Goal: Contribute content: Contribute content

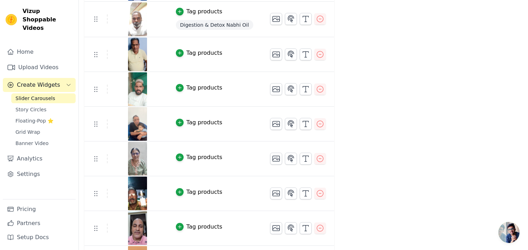
scroll to position [456, 0]
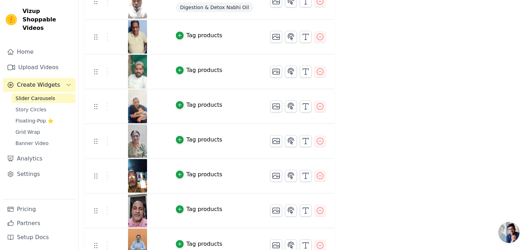
click at [200, 34] on div "Tag products" at bounding box center [204, 35] width 36 height 8
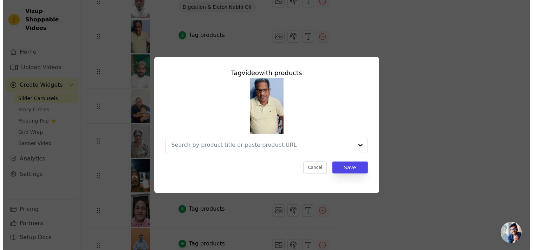
scroll to position [0, 0]
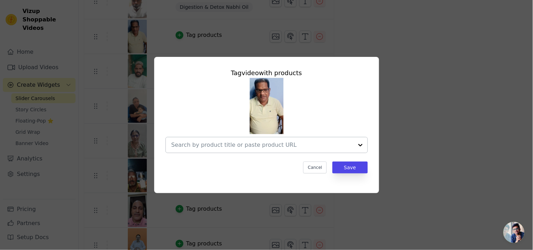
click at [223, 142] on input "text" at bounding box center [263, 145] width 182 height 8
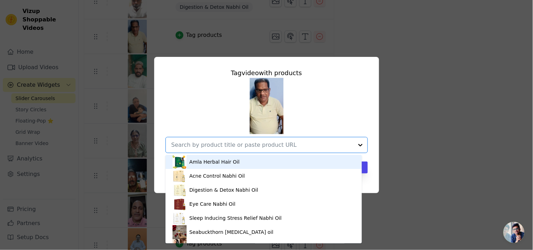
paste input "Digestion & Detox Nabhi Oil"
type input "Digestion & Detox Nabhi Oil"
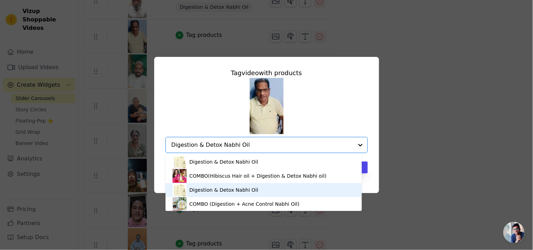
click at [234, 187] on div "Digestion & Detox Nabhi Oil" at bounding box center [223, 190] width 69 height 7
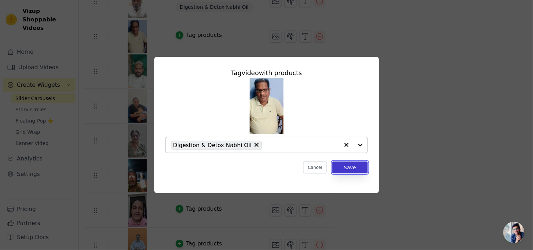
click at [363, 166] on button "Save" at bounding box center [350, 168] width 35 height 12
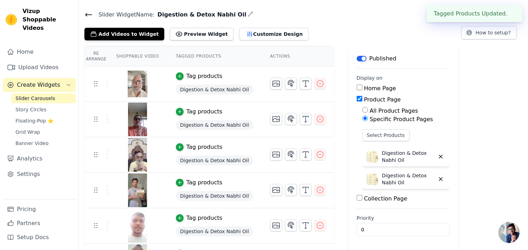
scroll to position [456, 0]
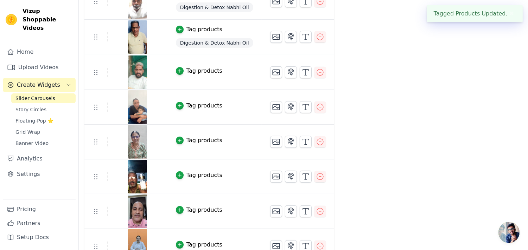
click at [191, 73] on div "Tag products" at bounding box center [204, 71] width 36 height 8
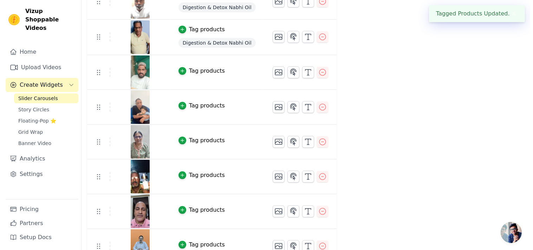
scroll to position [0, 0]
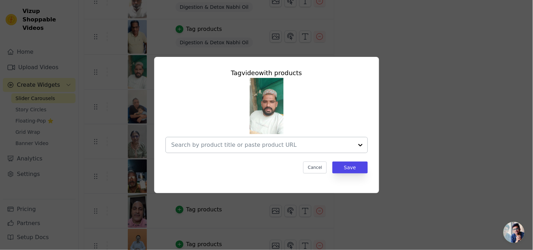
click at [217, 150] on div at bounding box center [263, 144] width 182 height 15
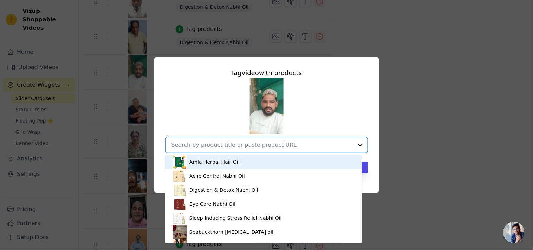
paste input "Digestion & Detox Nabhi Oil"
type input "Digestion & Detox Nabhi Oil"
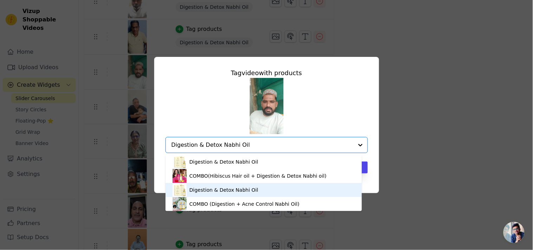
click at [239, 187] on div "Digestion & Detox Nabhi Oil" at bounding box center [223, 190] width 69 height 7
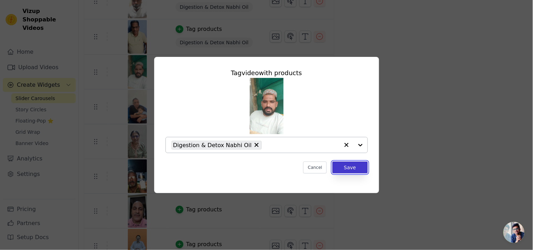
click at [347, 171] on button "Save" at bounding box center [350, 168] width 35 height 12
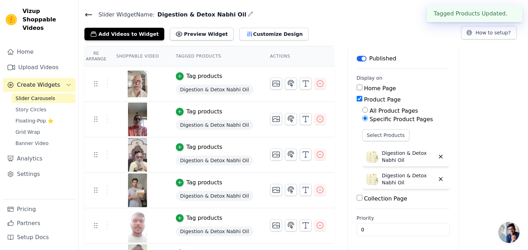
scroll to position [456, 0]
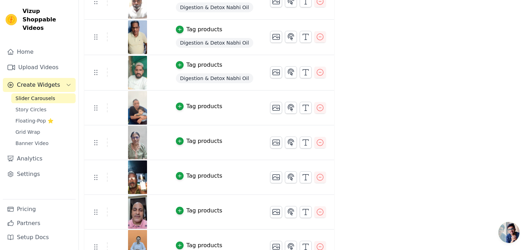
click at [202, 105] on div "Tag products" at bounding box center [204, 106] width 36 height 8
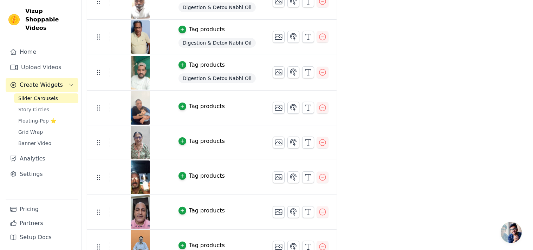
scroll to position [0, 0]
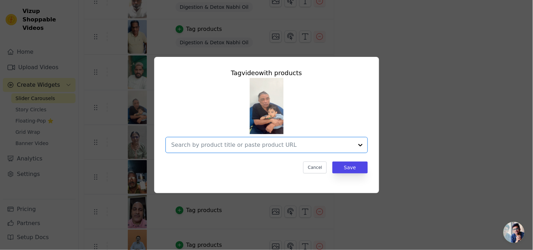
click at [209, 149] on input "text" at bounding box center [263, 145] width 182 height 8
paste input "Digestion & Detox Nabhi Oil"
type input "Digestion & Detox Nabhi Oil"
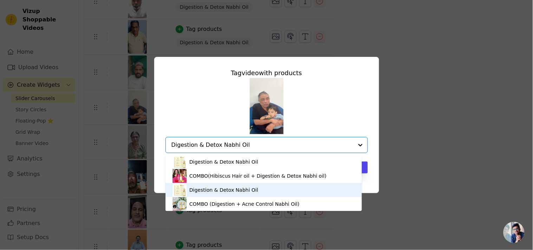
click at [209, 193] on div "Digestion & Detox Nabhi Oil" at bounding box center [223, 190] width 69 height 7
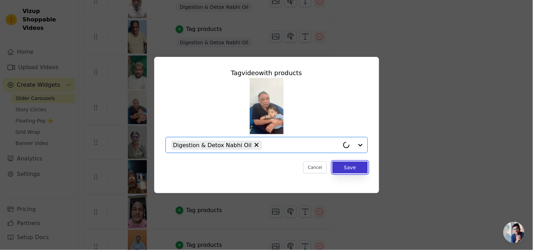
click at [344, 173] on button "Save" at bounding box center [350, 168] width 35 height 12
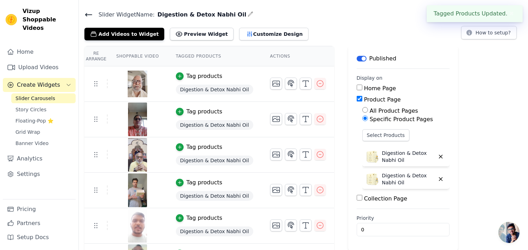
scroll to position [456, 0]
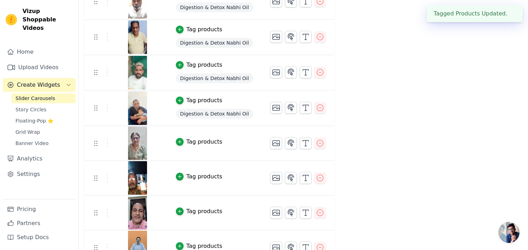
click at [194, 147] on td "Tag products" at bounding box center [214, 143] width 94 height 35
click at [194, 143] on div "Tag products" at bounding box center [204, 142] width 36 height 8
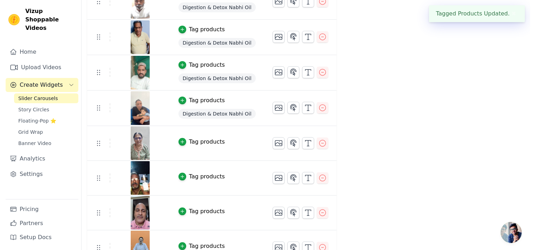
scroll to position [0, 0]
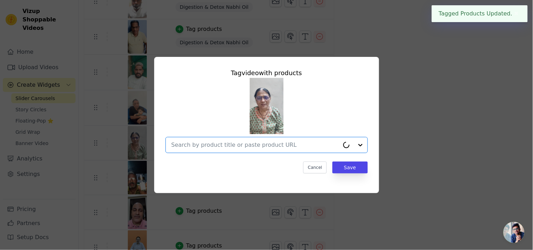
click at [194, 143] on input "text" at bounding box center [256, 145] width 168 height 8
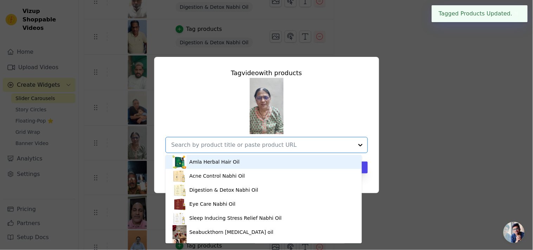
paste input "Digestion & Detox Nabhi Oil"
type input "Digestion & Detox Nabhi Oil"
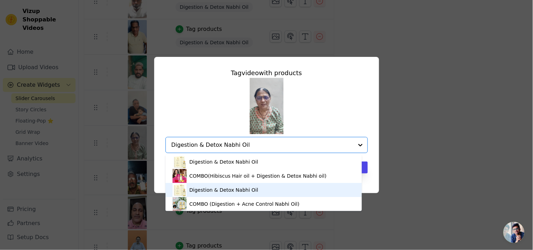
click at [202, 188] on div "Digestion & Detox Nabhi Oil" at bounding box center [223, 190] width 69 height 7
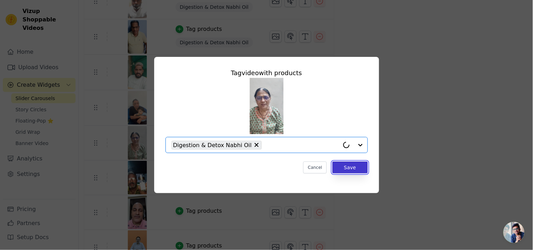
click at [350, 170] on button "Save" at bounding box center [350, 168] width 35 height 12
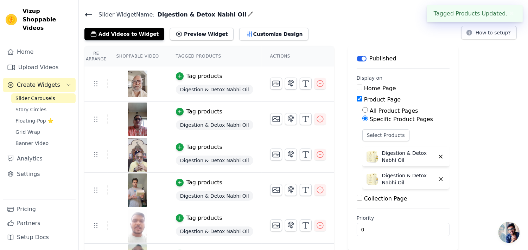
scroll to position [456, 0]
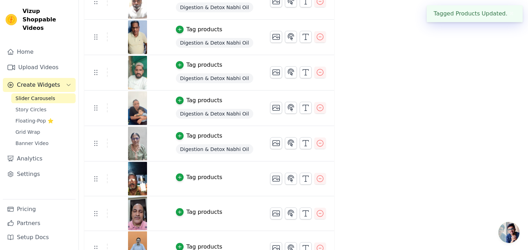
click at [189, 179] on div "Tag products" at bounding box center [204, 177] width 36 height 8
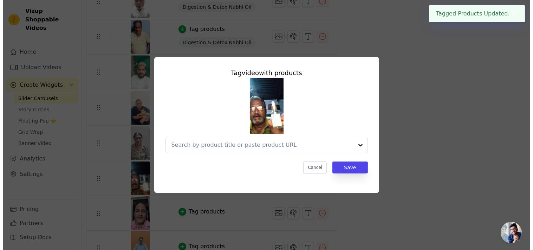
scroll to position [0, 0]
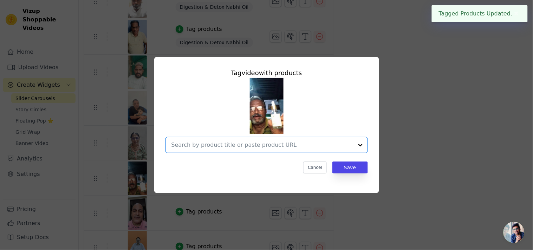
click at [206, 142] on input "text" at bounding box center [263, 145] width 182 height 8
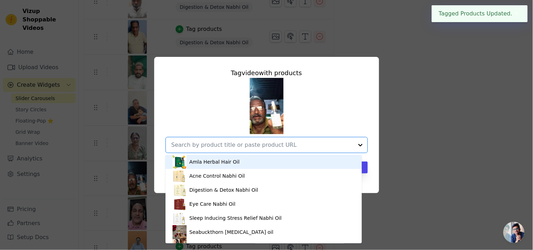
paste input "Digestion & Detox Nabhi Oil"
type input "Digestion & Detox Nabhi Oil"
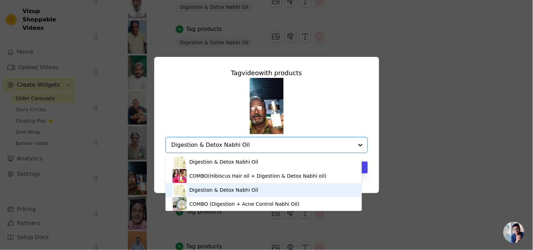
click at [208, 189] on div "Digestion & Detox Nabhi Oil" at bounding box center [223, 190] width 69 height 7
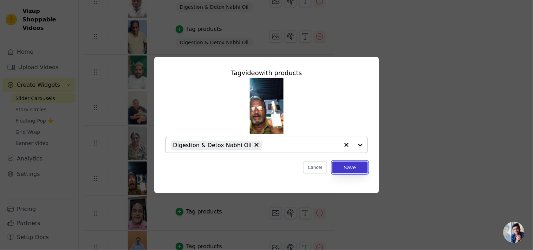
click at [364, 162] on button "Save" at bounding box center [350, 168] width 35 height 12
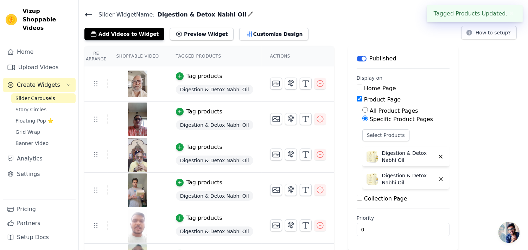
scroll to position [456, 0]
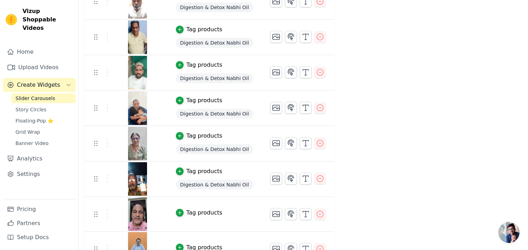
click at [197, 216] on div "Tag products" at bounding box center [204, 213] width 36 height 8
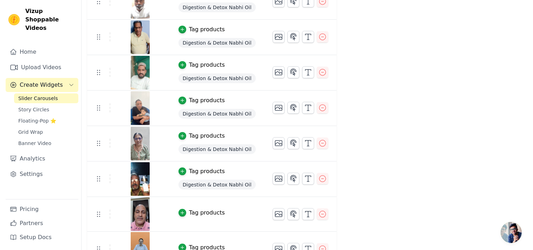
scroll to position [0, 0]
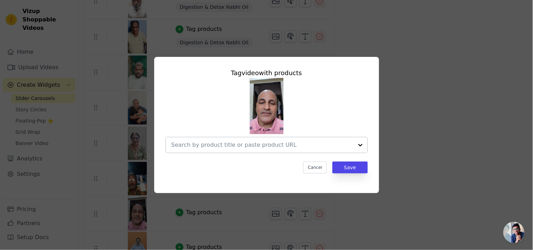
click at [232, 149] on input "text" at bounding box center [263, 145] width 182 height 8
paste input "Digestion & Detox Nabhi Oil"
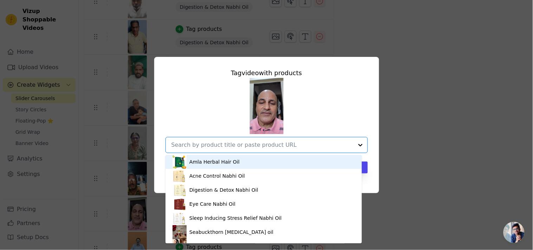
type input "Digestion & Detox Nabhi Oil"
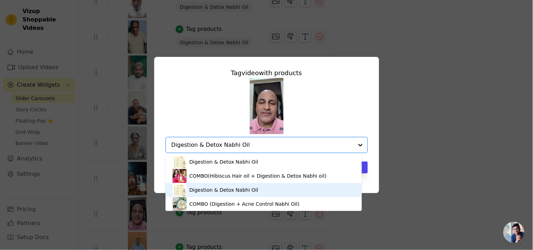
click at [216, 188] on div "Digestion & Detox Nabhi Oil" at bounding box center [223, 190] width 69 height 7
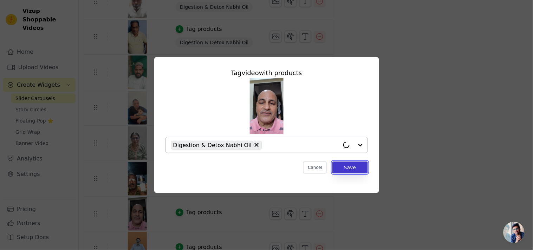
click at [343, 170] on button "Save" at bounding box center [350, 168] width 35 height 12
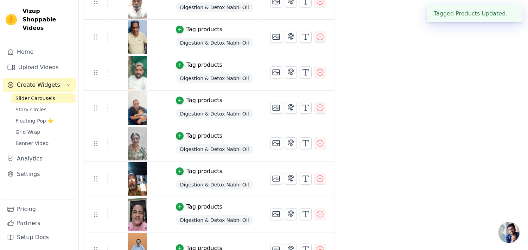
scroll to position [547, 0]
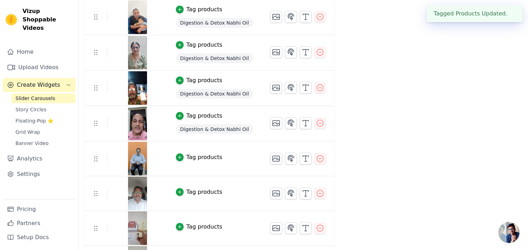
click at [199, 162] on td "Tag products" at bounding box center [214, 159] width 94 height 35
click at [197, 158] on div "Tag products" at bounding box center [204, 157] width 36 height 8
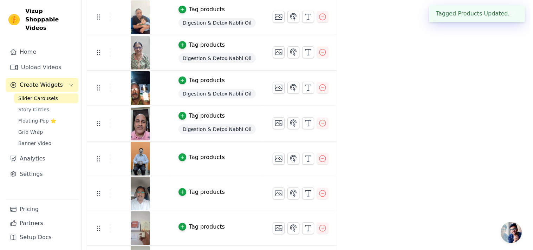
scroll to position [0, 0]
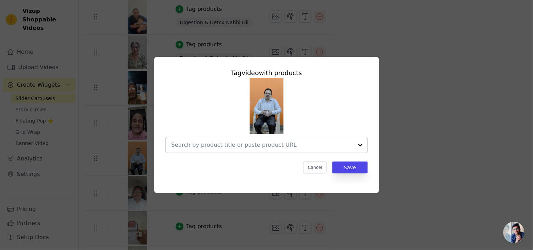
click at [195, 152] on div at bounding box center [263, 144] width 182 height 15
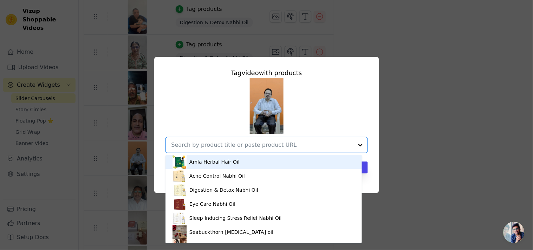
paste input "Digestion & Detox Nabhi Oil"
type input "Digestion & Detox Nabhi Oil"
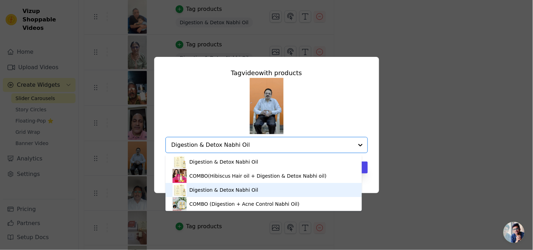
click at [208, 189] on div "Digestion & Detox Nabhi Oil" at bounding box center [223, 190] width 69 height 7
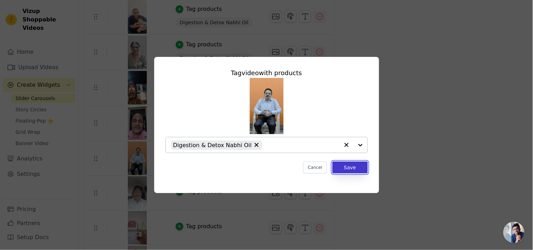
click at [344, 162] on button "Save" at bounding box center [350, 168] width 35 height 12
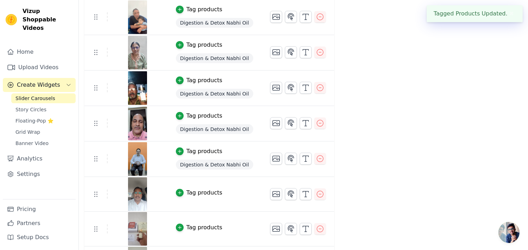
scroll to position [638, 0]
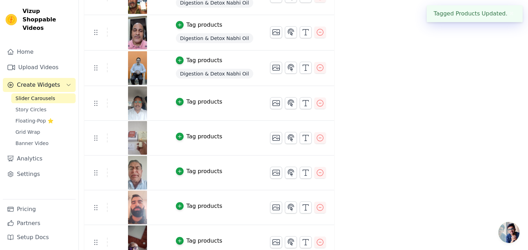
click at [201, 104] on div "Tag products" at bounding box center [204, 102] width 36 height 8
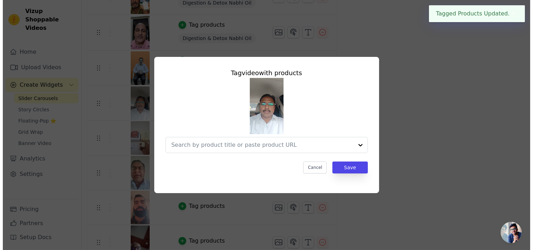
scroll to position [0, 0]
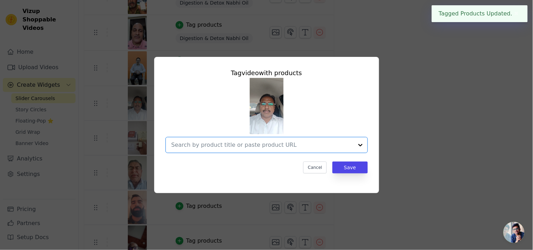
click at [254, 146] on input "text" at bounding box center [263, 145] width 182 height 8
paste input "Digestion & Detox Nabhi Oil"
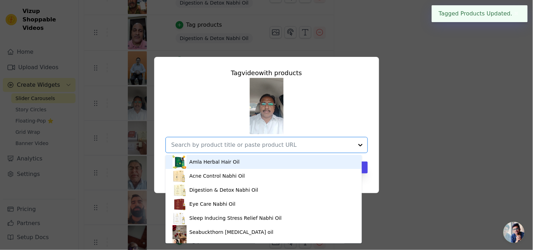
type input "Digestion & Detox Nabhi Oil"
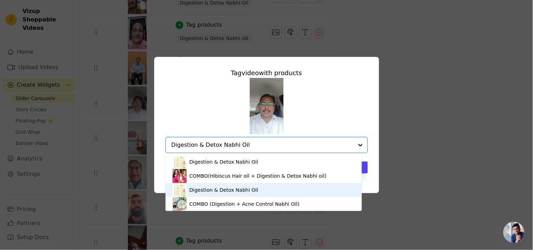
click at [249, 185] on div "Digestion & Detox Nabhi Oil" at bounding box center [264, 190] width 182 height 14
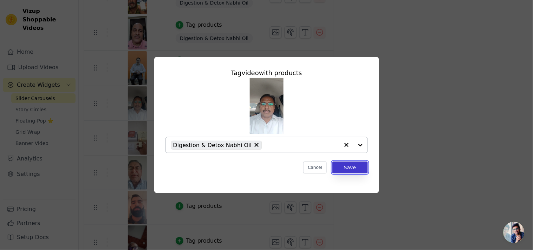
click at [341, 172] on button "Save" at bounding box center [350, 168] width 35 height 12
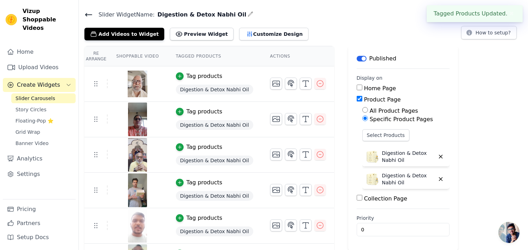
scroll to position [638, 0]
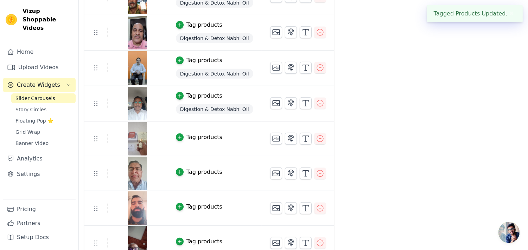
click at [203, 137] on div "Tag products" at bounding box center [204, 137] width 36 height 8
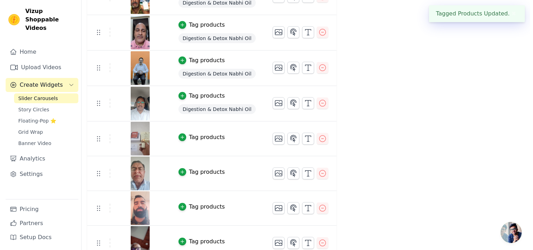
scroll to position [0, 0]
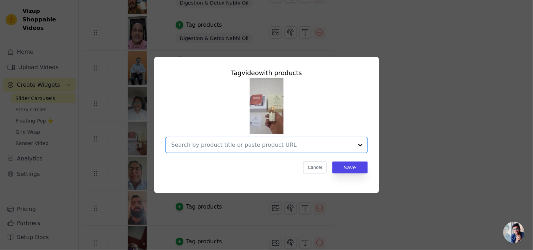
click at [237, 141] on input "text" at bounding box center [263, 145] width 182 height 8
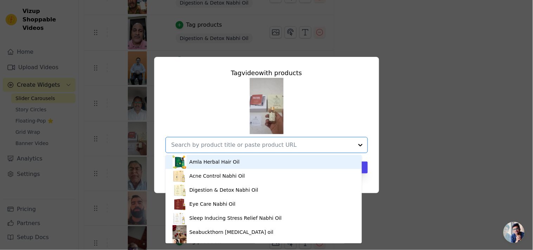
paste input "Digestion & Detox Nabhi Oil"
type input "Digestion & Detox Nabhi Oil"
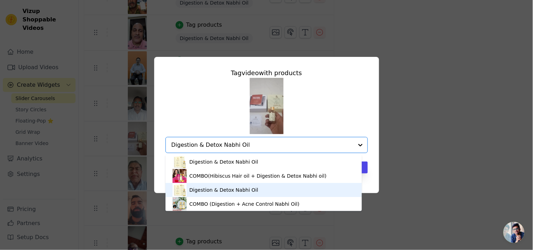
click at [248, 187] on div "Digestion & Detox Nabhi Oil" at bounding box center [223, 190] width 69 height 7
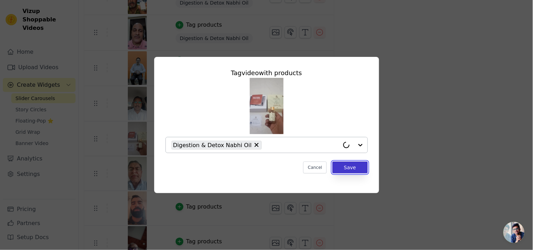
click at [346, 171] on button "Save" at bounding box center [350, 168] width 35 height 12
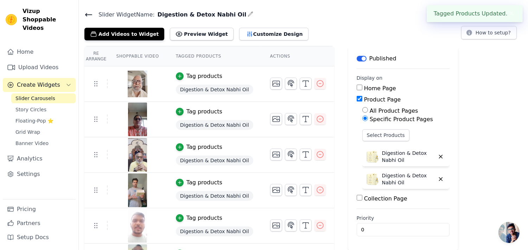
scroll to position [638, 0]
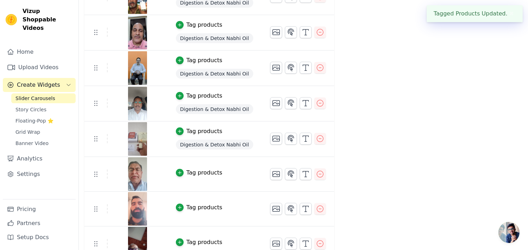
click at [197, 176] on div "Tag products" at bounding box center [204, 173] width 36 height 8
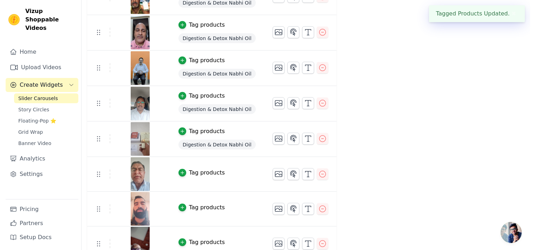
scroll to position [0, 0]
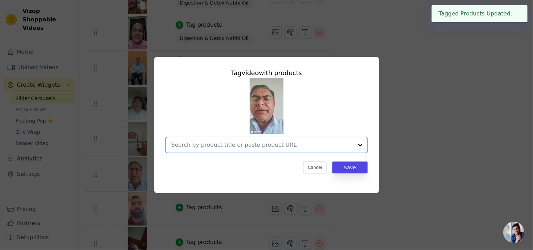
click at [213, 143] on input "text" at bounding box center [263, 145] width 182 height 8
paste input "Digestion & Detox Nabhi Oil"
type input "Digestion & Detox Nabhi Oil"
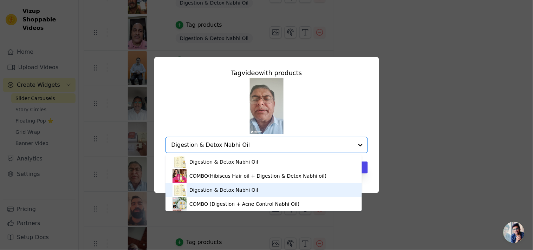
click at [222, 192] on div "Digestion & Detox Nabhi Oil" at bounding box center [223, 190] width 69 height 7
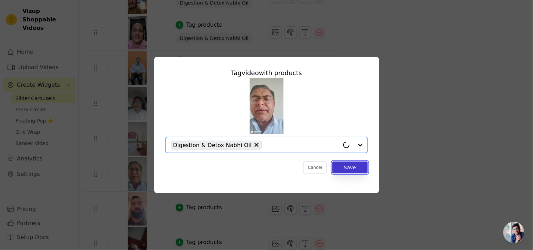
click at [349, 169] on button "Save" at bounding box center [350, 168] width 35 height 12
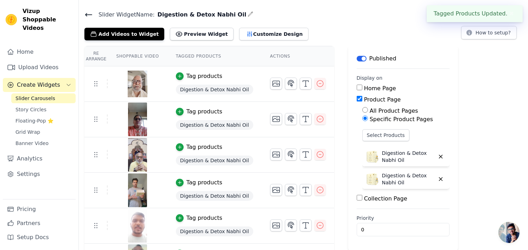
scroll to position [638, 0]
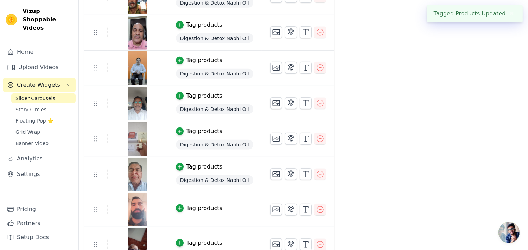
click at [205, 207] on div "Tag products" at bounding box center [204, 208] width 36 height 8
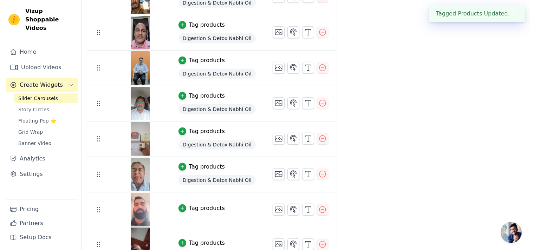
scroll to position [0, 0]
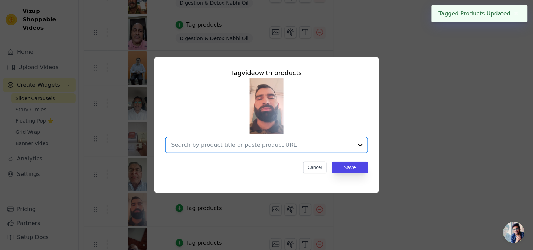
click at [219, 147] on input "text" at bounding box center [263, 145] width 182 height 8
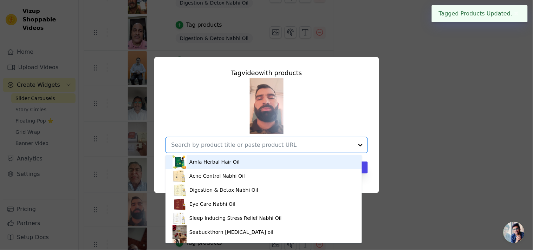
paste input "Digestion & Detox Nabhi Oil"
type input "Digestion & Detox Nabhi Oil"
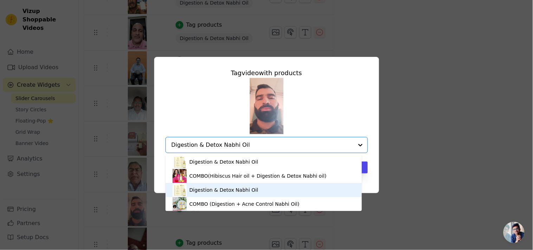
click at [221, 190] on div "Digestion & Detox Nabhi Oil" at bounding box center [223, 190] width 69 height 7
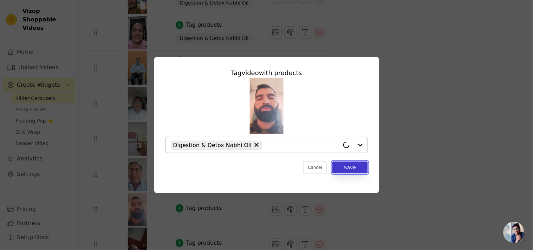
click at [350, 169] on button "Save" at bounding box center [350, 168] width 35 height 12
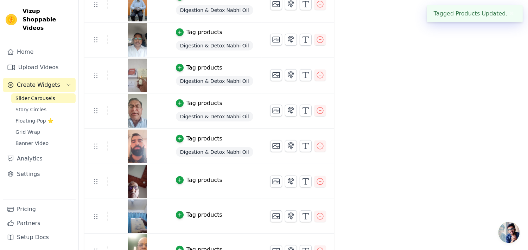
scroll to position [729, 0]
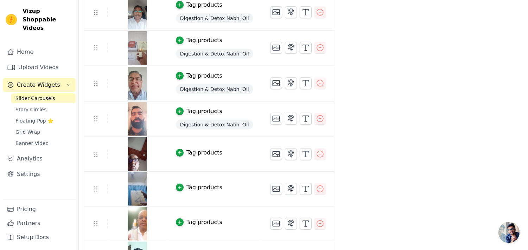
click at [204, 156] on div "Tag products" at bounding box center [204, 153] width 36 height 8
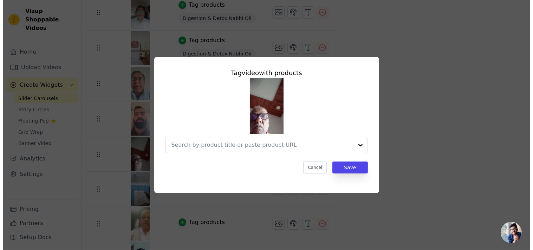
scroll to position [0, 0]
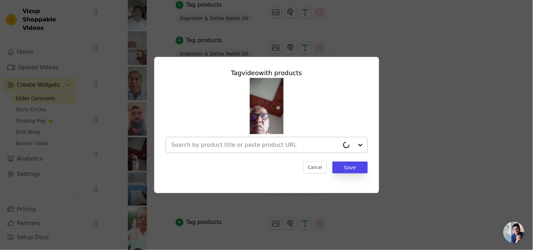
click at [201, 142] on input "text" at bounding box center [256, 145] width 168 height 8
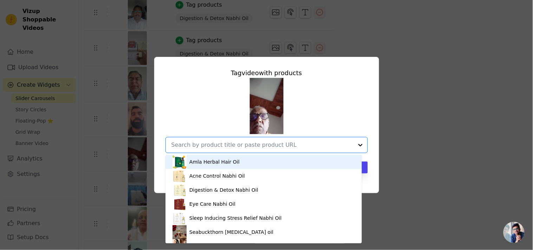
paste input "Digestion & Detox Nabhi Oil"
type input "Digestion & Detox Nabhi Oil"
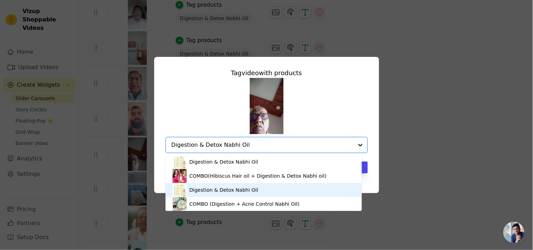
click at [200, 193] on div "Digestion & Detox Nabhi Oil" at bounding box center [223, 190] width 69 height 7
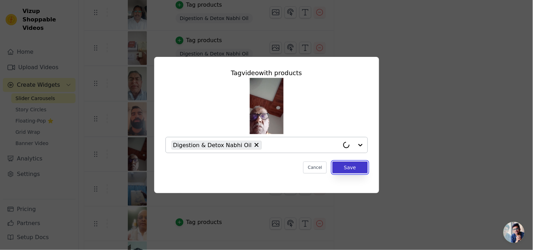
click at [336, 169] on button "Save" at bounding box center [350, 168] width 35 height 12
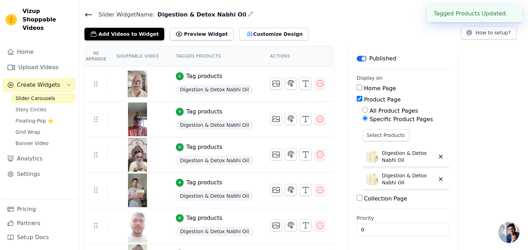
scroll to position [729, 0]
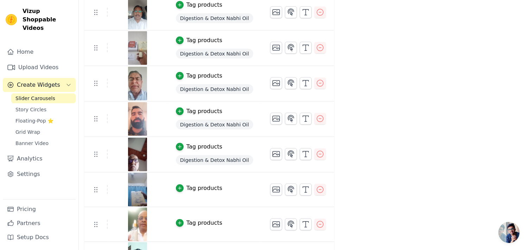
click at [198, 190] on div "Tag products" at bounding box center [204, 188] width 36 height 8
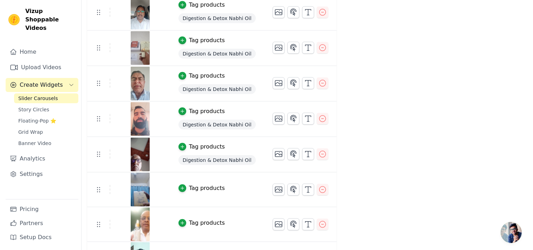
scroll to position [0, 0]
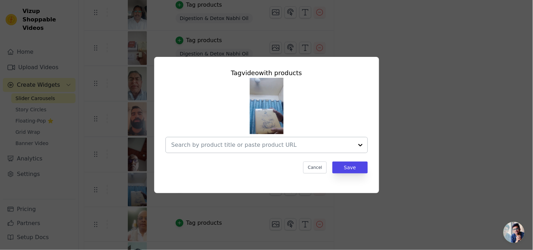
click at [244, 152] on div at bounding box center [263, 144] width 182 height 15
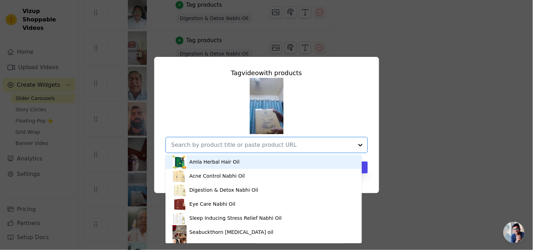
paste input "Digestion & Detox Nabhi Oil"
type input "Digestion & Detox Nabhi Oil"
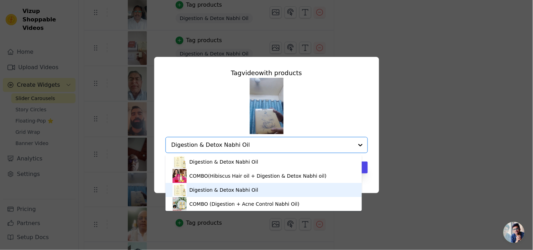
click at [217, 189] on div "Digestion & Detox Nabhi Oil" at bounding box center [223, 190] width 69 height 7
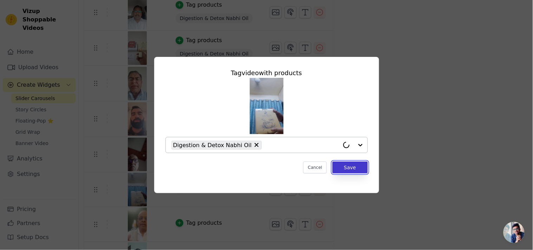
click at [340, 170] on button "Save" at bounding box center [350, 168] width 35 height 12
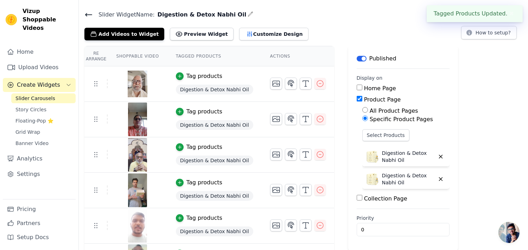
scroll to position [729, 0]
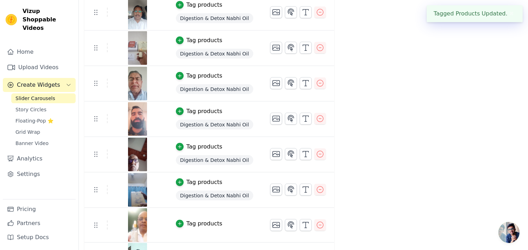
click at [186, 224] on div "Tag products" at bounding box center [204, 224] width 36 height 8
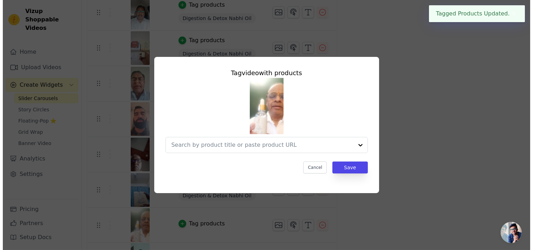
scroll to position [0, 0]
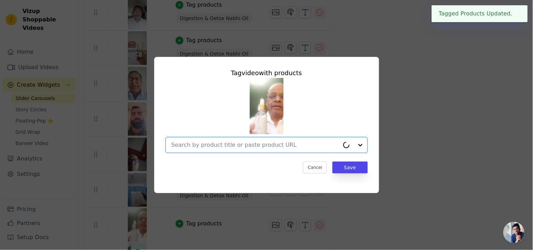
click at [249, 142] on input "text" at bounding box center [256, 145] width 168 height 8
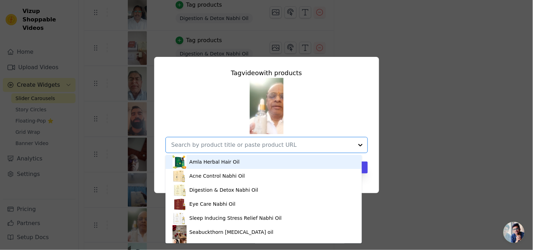
paste input "Digestion & Detox Nabhi Oil"
type input "Digestion & Detox Nabhi Oil"
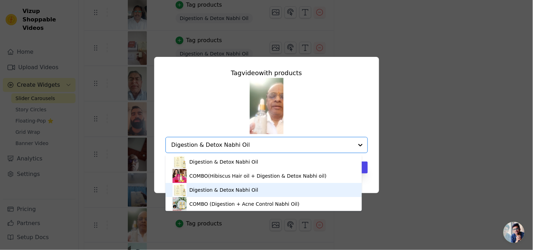
click at [239, 186] on div "Digestion & Detox Nabhi Oil" at bounding box center [264, 190] width 182 height 14
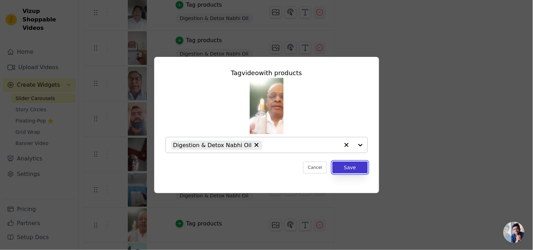
click at [337, 168] on button "Save" at bounding box center [350, 168] width 35 height 12
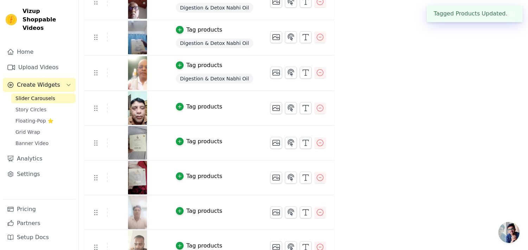
scroll to position [896, 0]
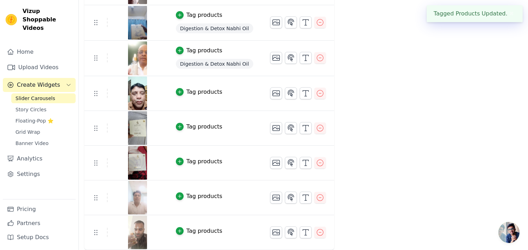
click at [187, 90] on div "Tag products" at bounding box center [204, 92] width 36 height 8
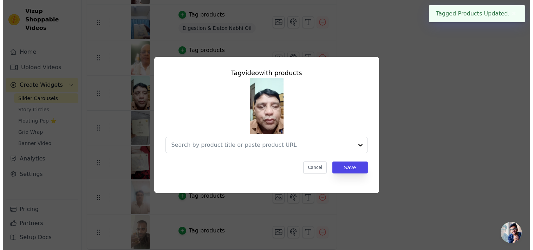
scroll to position [0, 0]
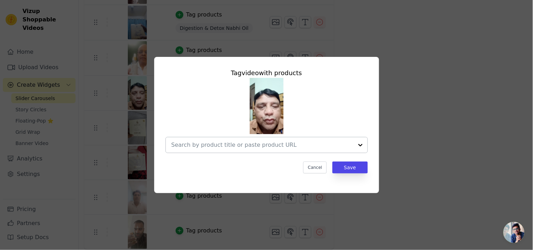
click at [254, 151] on div at bounding box center [263, 144] width 182 height 15
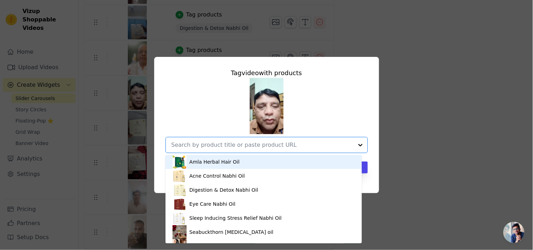
paste input "Digestion & Detox Nabhi Oil"
type input "Digestion & Detox Nabhi Oil"
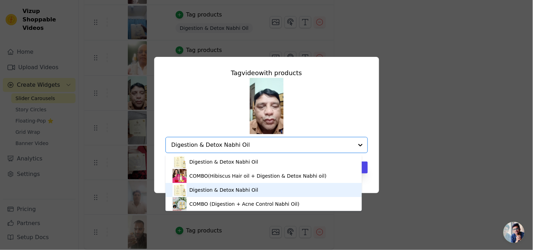
click at [245, 186] on div "Digestion & Detox Nabhi Oil" at bounding box center [264, 190] width 182 height 14
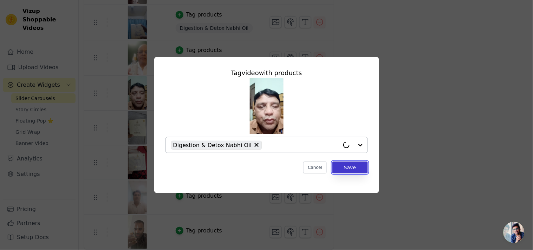
click at [347, 168] on button "Save" at bounding box center [350, 168] width 35 height 12
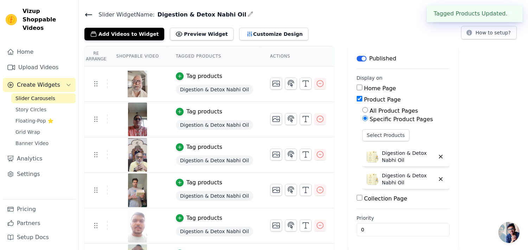
scroll to position [896, 0]
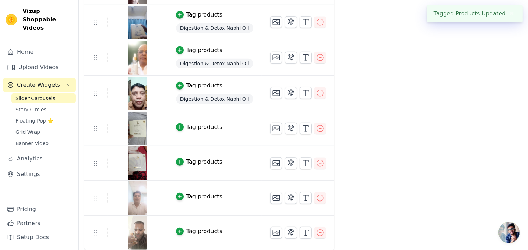
click at [193, 127] on div "Tag products" at bounding box center [204, 127] width 36 height 8
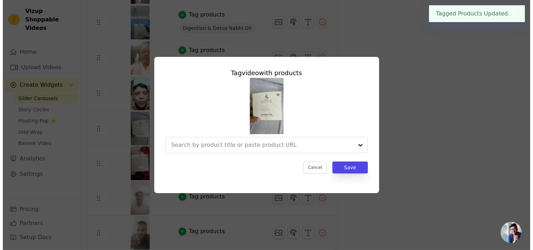
scroll to position [0, 0]
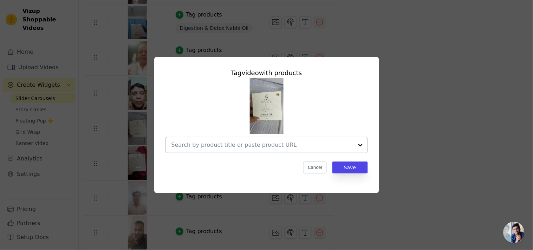
click at [218, 144] on input "text" at bounding box center [263, 145] width 182 height 8
paste input "Digestion & Detox Nabhi Oil"
type input "Digestion & Detox Nabhi Oil"
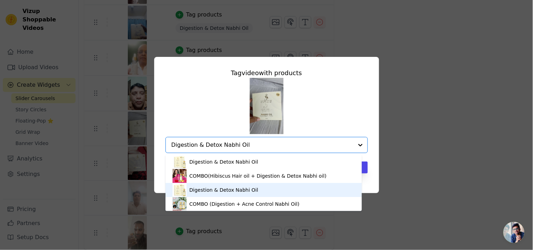
click at [229, 190] on div "Digestion & Detox Nabhi Oil" at bounding box center [223, 190] width 69 height 7
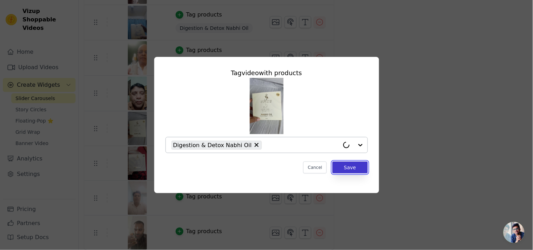
click at [340, 169] on button "Save" at bounding box center [350, 168] width 35 height 12
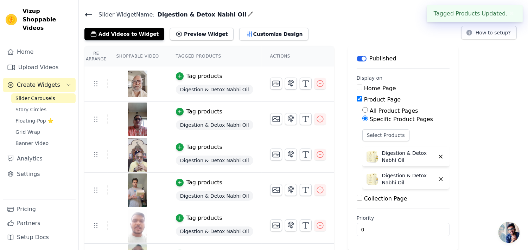
scroll to position [896, 0]
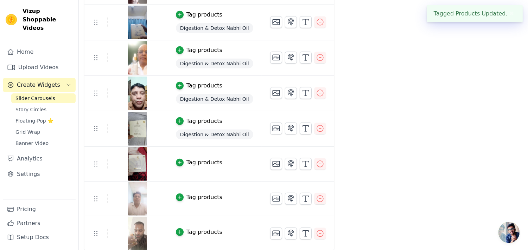
click at [193, 163] on div "Tag products" at bounding box center [204, 163] width 36 height 8
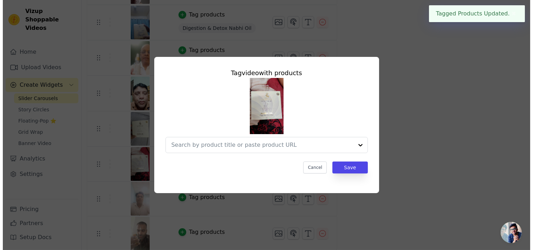
scroll to position [0, 0]
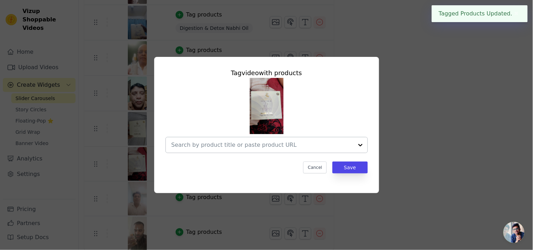
click at [226, 150] on div at bounding box center [263, 144] width 182 height 15
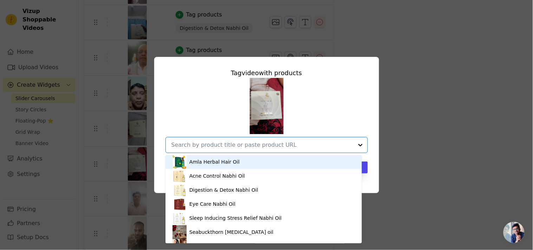
paste input "Digestion & Detox Nabhi Oil"
type input "Digestion & Detox Nabhi Oil"
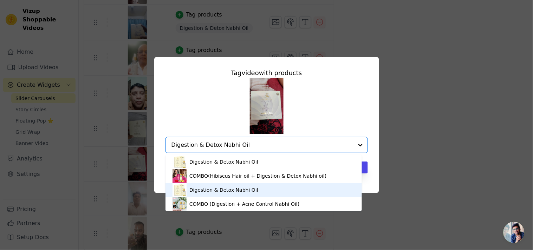
click at [233, 188] on div "Digestion & Detox Nabhi Oil" at bounding box center [223, 190] width 69 height 7
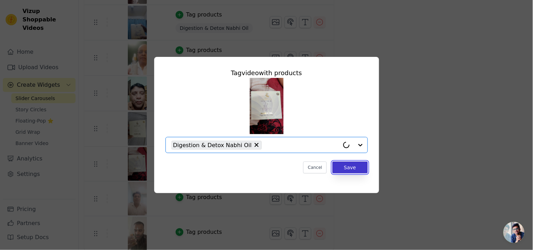
click at [347, 162] on button "Save" at bounding box center [350, 168] width 35 height 12
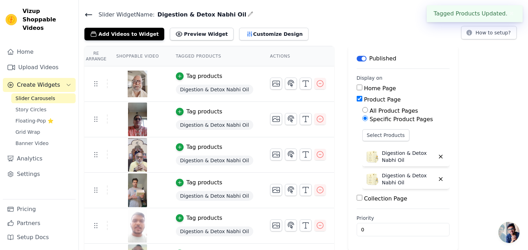
scroll to position [896, 0]
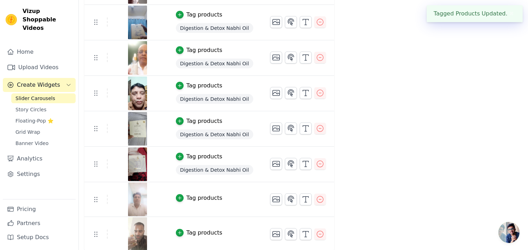
click at [193, 199] on div "Tag products" at bounding box center [204, 198] width 36 height 8
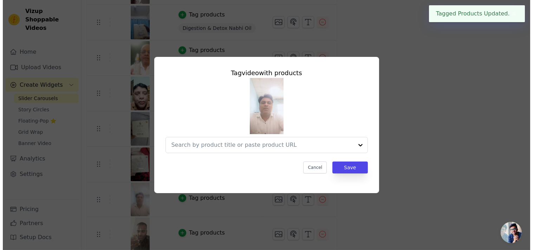
scroll to position [0, 0]
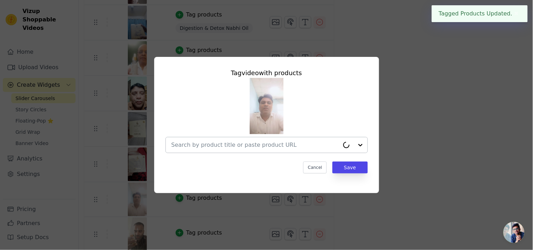
click at [240, 153] on div at bounding box center [256, 144] width 168 height 15
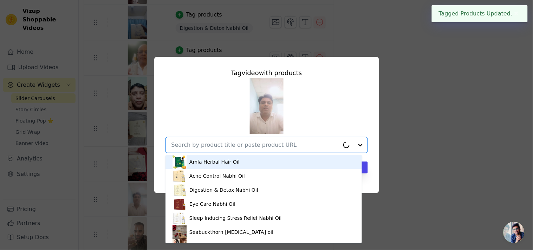
paste input "Digestion & Detox Nabhi Oil"
type input "Digestion & Detox Nabhi Oil"
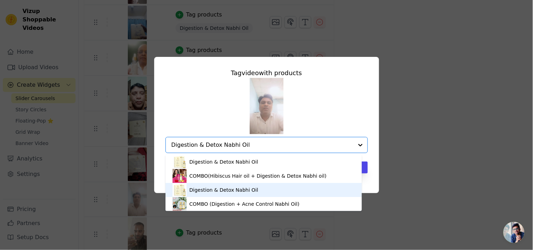
click at [242, 195] on div "Digestion & Detox Nabhi Oil" at bounding box center [264, 190] width 182 height 14
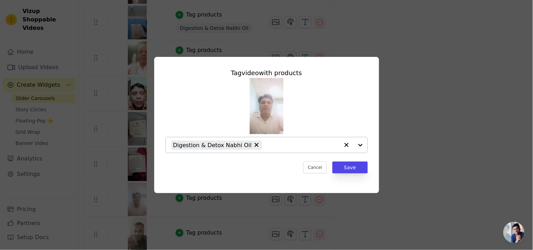
click at [333, 170] on div "Cancel Save" at bounding box center [267, 168] width 202 height 12
click at [346, 175] on div "Tag video with products Digestion & Detox Nabhi Oil Cancel Save" at bounding box center [267, 121] width 214 height 117
click at [339, 165] on button "Save" at bounding box center [350, 168] width 35 height 12
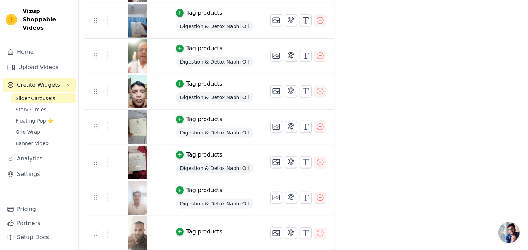
scroll to position [899, 0]
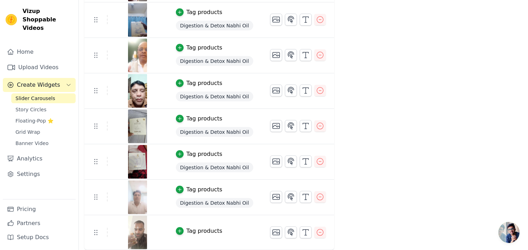
click at [198, 224] on td "Tag products" at bounding box center [214, 232] width 94 height 35
click at [198, 226] on td "Tag products" at bounding box center [214, 232] width 94 height 35
click at [198, 231] on div "Tag products" at bounding box center [204, 231] width 36 height 8
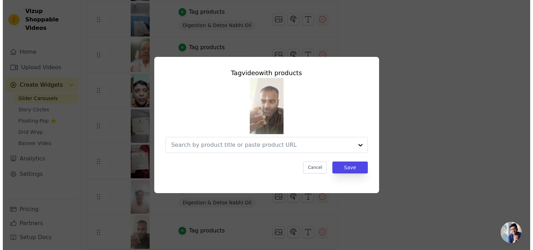
scroll to position [0, 0]
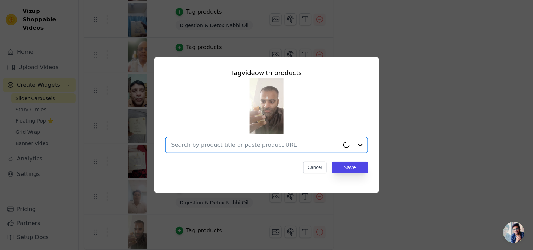
click at [271, 141] on input "text" at bounding box center [256, 145] width 168 height 8
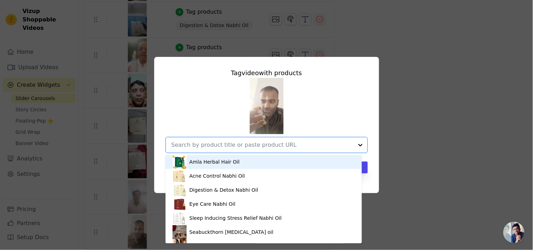
paste input "Digestion & Detox Nabhi Oil"
type input "Digestion & Detox Nabhi Oil"
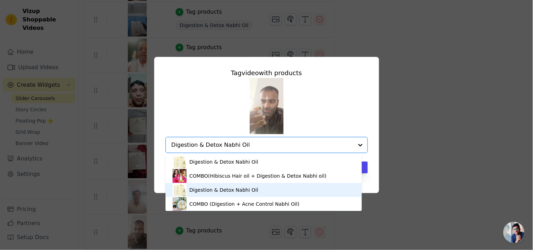
click at [221, 190] on div "Digestion & Detox Nabhi Oil" at bounding box center [223, 190] width 69 height 7
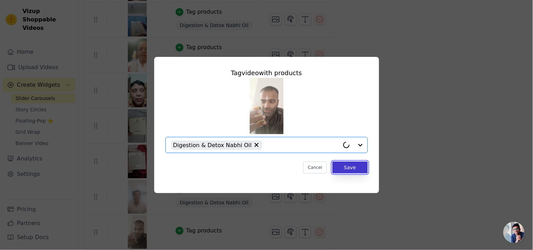
click at [356, 168] on button "Save" at bounding box center [350, 168] width 35 height 12
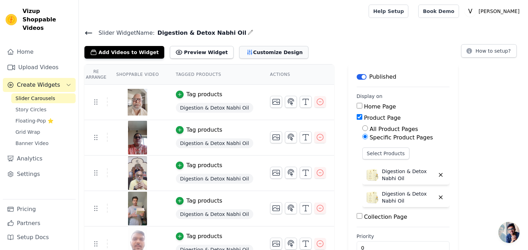
click at [251, 55] on button "Customize Design" at bounding box center [273, 52] width 69 height 13
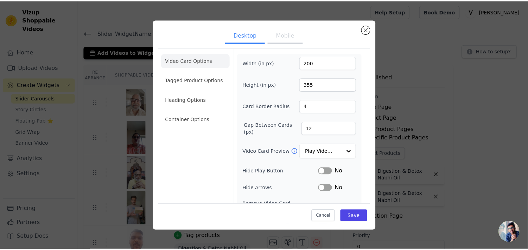
scroll to position [60, 0]
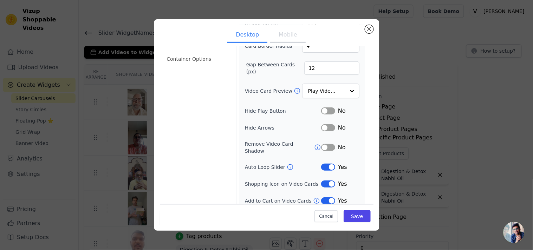
click at [325, 164] on button "Label" at bounding box center [328, 167] width 14 height 7
click at [352, 217] on button "Save" at bounding box center [357, 217] width 27 height 12
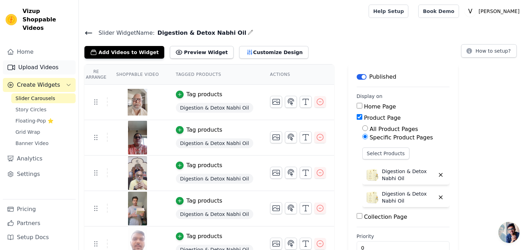
click at [43, 60] on link "Upload Videos" at bounding box center [39, 67] width 73 height 14
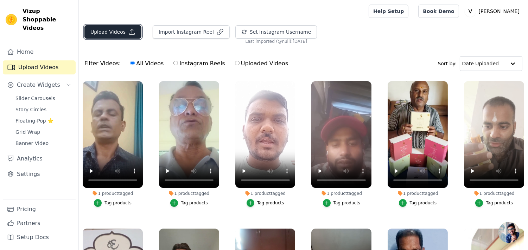
click at [111, 34] on button "Upload Videos" at bounding box center [112, 31] width 57 height 13
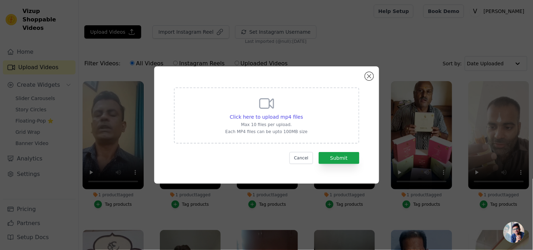
click at [242, 111] on div "Click here to upload mp4 files Max 10 files per upload. Each MP4 files can be u…" at bounding box center [266, 114] width 82 height 39
click at [303, 113] on input "Click here to upload mp4 files Max 10 files per upload. Each MP4 files can be u…" at bounding box center [303, 113] width 0 height 0
type input "C:\fakepath\Eye Care Nabhi Oil (1).mp4"
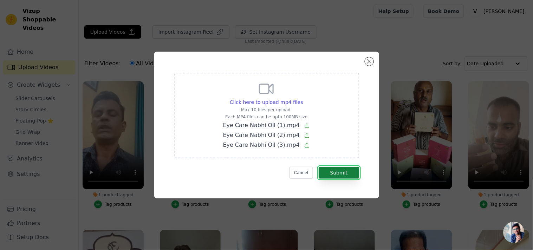
click at [339, 174] on button "Submit" at bounding box center [339, 173] width 41 height 12
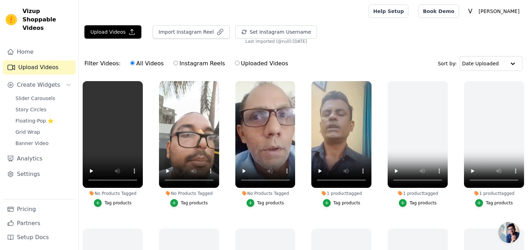
click at [106, 201] on div "Tag products" at bounding box center [117, 203] width 27 height 6
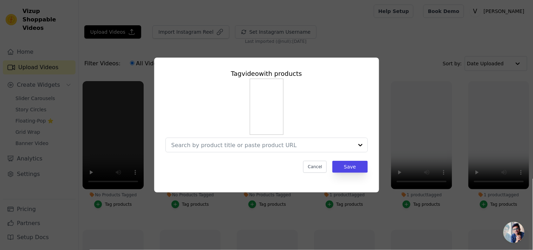
click at [198, 153] on div "Tag video with products Cancel Save" at bounding box center [267, 120] width 214 height 115
click at [201, 145] on input "No Products Tagged Tag video with products Option undefined, selected. Select i…" at bounding box center [263, 145] width 182 height 7
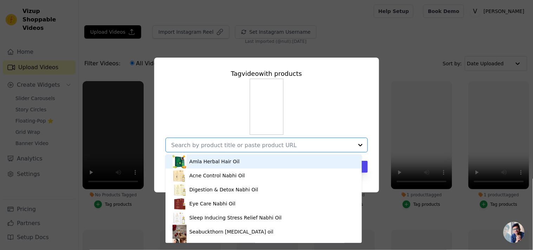
paste input "Eye Care Nabhi Oil"
type input "Eye Care Nabhi Oil"
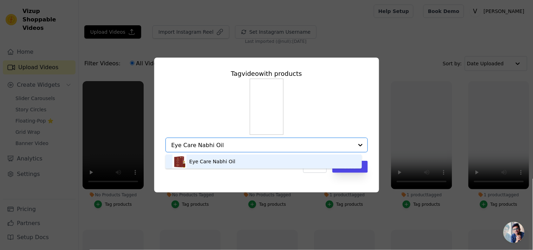
click at [209, 163] on div "Eye Care Nabhi Oil" at bounding box center [212, 161] width 46 height 7
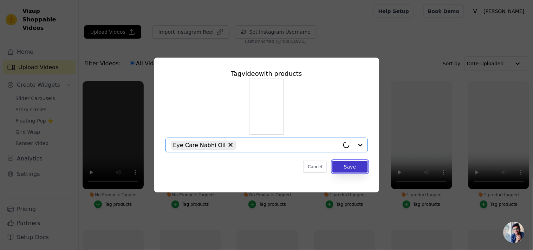
click at [354, 164] on button "Save" at bounding box center [350, 167] width 35 height 12
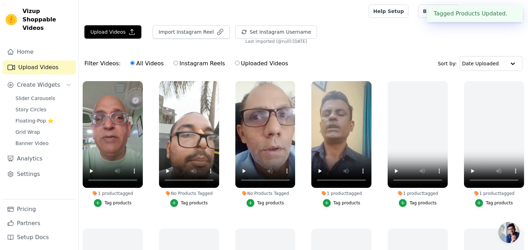
click at [182, 202] on div "Tag products" at bounding box center [194, 203] width 27 height 6
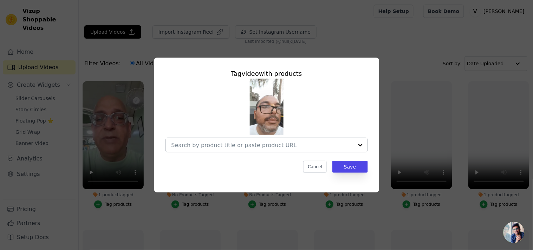
click at [210, 148] on input "No Products Tagged Tag video with products Cancel Save Tag products" at bounding box center [263, 145] width 182 height 7
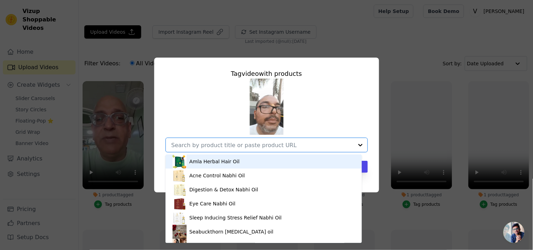
paste input "Eye Care Nabhi Oil"
type input "Eye Care Nabhi Oil"
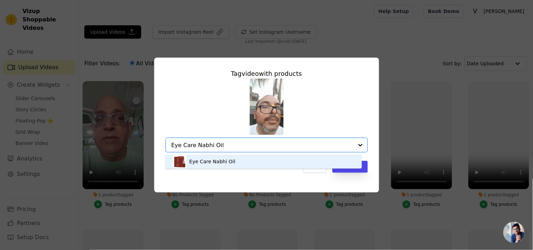
click at [209, 160] on div "Eye Care Nabhi Oil" at bounding box center [212, 161] width 46 height 7
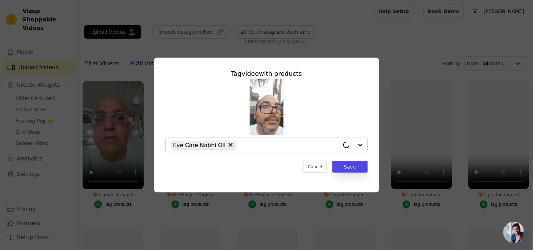
click at [353, 174] on div "Tag video with products Eye Care Nabhi Oil Cancel Save" at bounding box center [267, 120] width 214 height 115
click at [349, 170] on button "Save" at bounding box center [350, 167] width 35 height 12
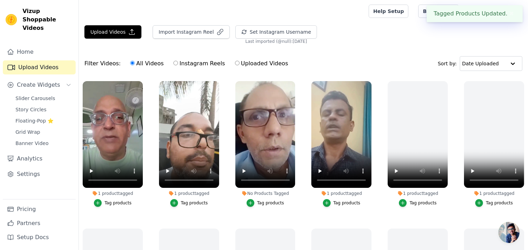
click at [268, 204] on div "Tag products" at bounding box center [270, 203] width 27 height 6
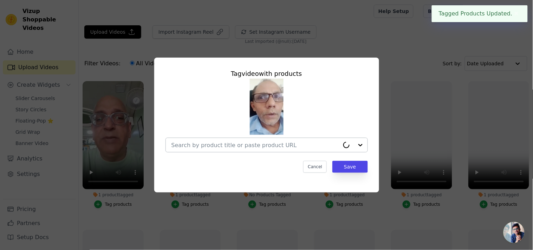
click at [239, 149] on div at bounding box center [256, 145] width 168 height 14
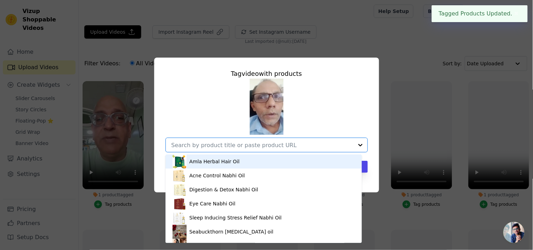
paste input "Eye Care Nabhi Oil"
type input "Eye Care Nabhi Oil"
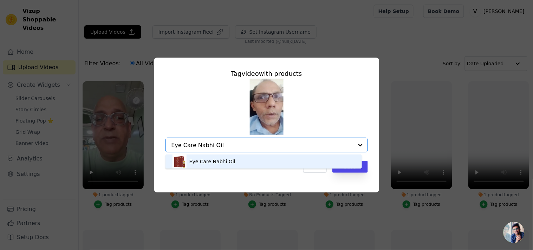
click at [263, 162] on div "Eye Care Nabhi Oil" at bounding box center [264, 162] width 182 height 14
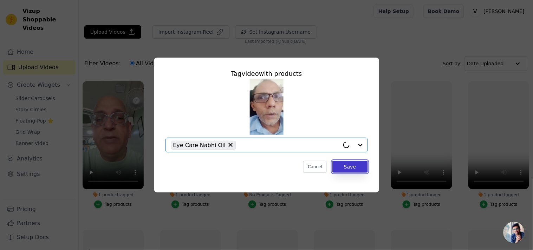
click at [343, 168] on button "Save" at bounding box center [350, 167] width 35 height 12
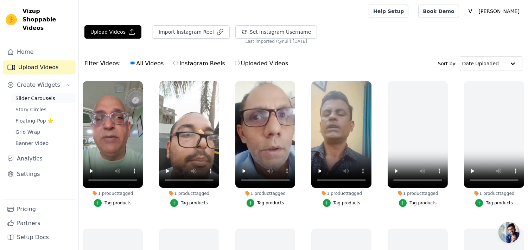
click at [27, 95] on span "Slider Carousels" at bounding box center [35, 98] width 40 height 7
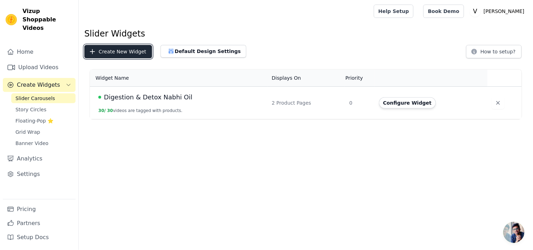
click at [127, 56] on button "Create New Widget" at bounding box center [118, 51] width 68 height 13
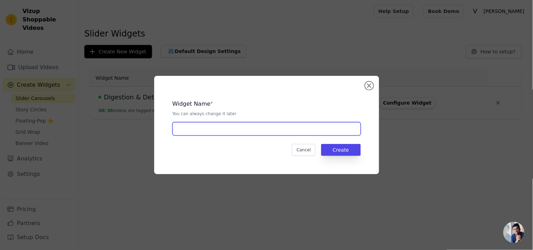
click at [201, 129] on input "text" at bounding box center [267, 128] width 188 height 13
paste input "Eye Care Nabhi Oil"
type input "Eye Care Nabhi Oil"
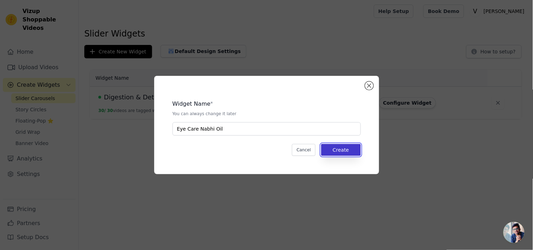
click at [343, 147] on button "Create" at bounding box center [341, 150] width 40 height 12
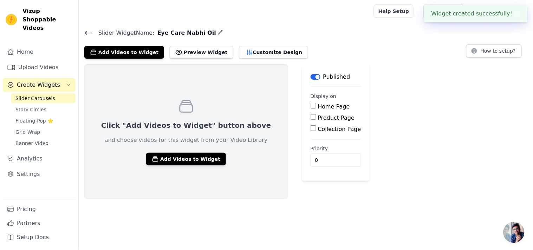
click at [177, 166] on div "Click "Add Videos to Widget" button above and choose videos for this widget fro…" at bounding box center [186, 131] width 204 height 135
click at [176, 159] on button "Add Videos to Widget" at bounding box center [186, 159] width 80 height 13
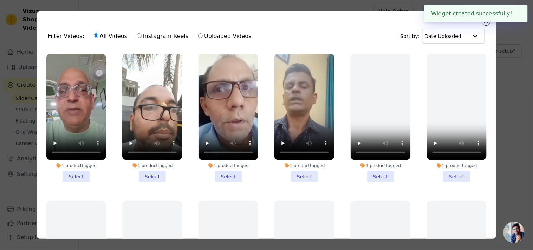
click at [76, 174] on li "1 product tagged Select" at bounding box center [76, 118] width 60 height 128
click at [0, 0] on input "1 product tagged Select" at bounding box center [0, 0] width 0 height 0
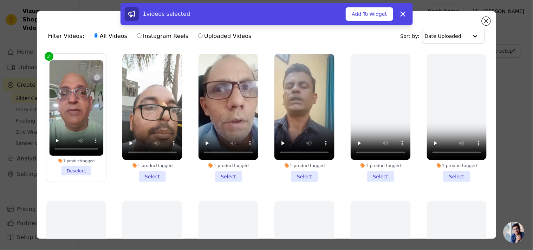
click at [143, 174] on li "1 product tagged Select" at bounding box center [152, 118] width 60 height 128
click at [0, 0] on input "1 product tagged Select" at bounding box center [0, 0] width 0 height 0
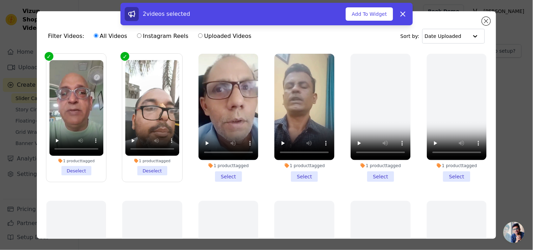
click at [218, 170] on li "1 product tagged Select" at bounding box center [229, 118] width 60 height 128
click at [0, 0] on input "1 product tagged Select" at bounding box center [0, 0] width 0 height 0
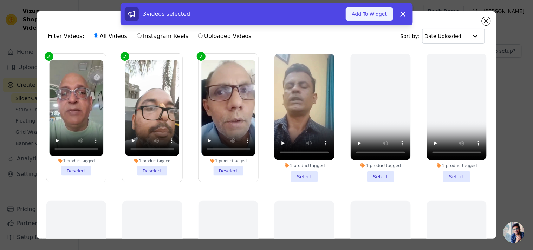
click at [384, 13] on button "Add To Widget" at bounding box center [369, 13] width 47 height 13
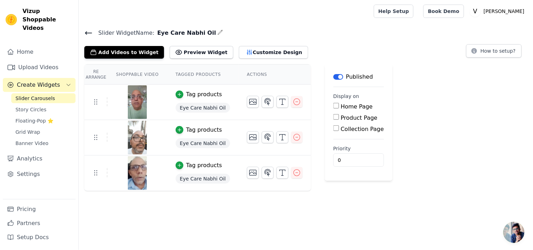
click at [334, 122] on div "Product Page" at bounding box center [359, 118] width 51 height 8
click at [341, 115] on label "Product Page" at bounding box center [359, 118] width 37 height 7
click at [334, 115] on input "Product Page" at bounding box center [337, 117] width 6 height 6
checkbox input "true"
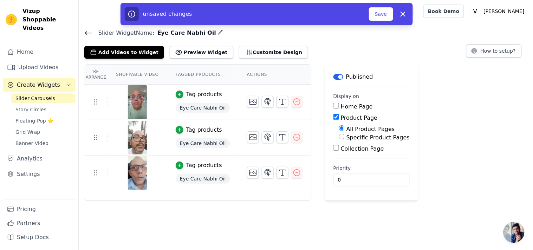
click at [347, 138] on label "Specific Product Pages" at bounding box center [378, 137] width 63 height 7
click at [343, 138] on input "Specific Product Pages" at bounding box center [342, 137] width 6 height 6
radio input "true"
click at [349, 157] on button "Select Products" at bounding box center [362, 154] width 47 height 12
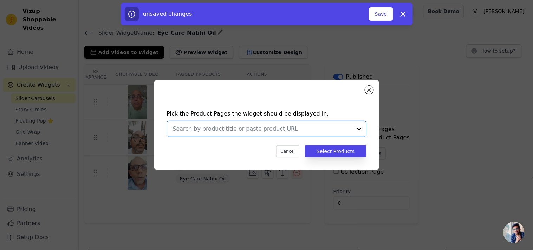
click at [299, 133] on input "text" at bounding box center [262, 129] width 179 height 8
paste input "Eye Care Nabhi Oil"
type input "Eye Care Nabhi Oil"
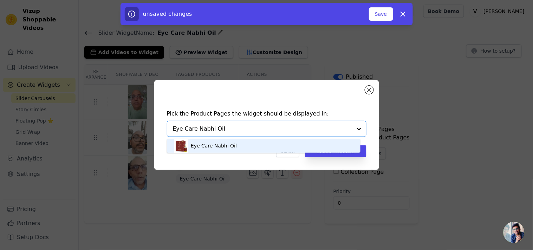
click at [242, 146] on div "Eye Care Nabhi Oil" at bounding box center [264, 146] width 180 height 14
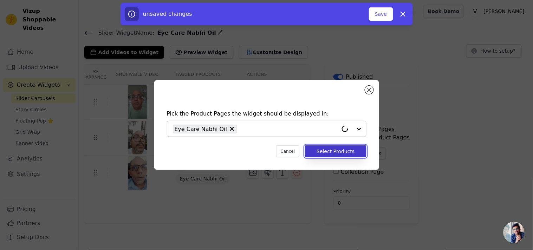
click at [329, 152] on button "Select Products" at bounding box center [335, 152] width 61 height 12
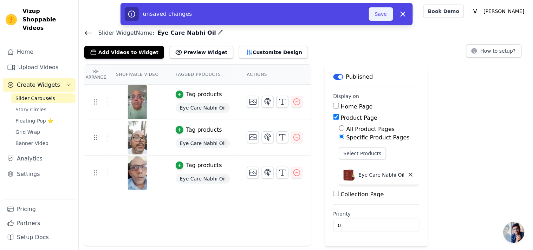
click at [382, 12] on button "Save" at bounding box center [381, 13] width 24 height 13
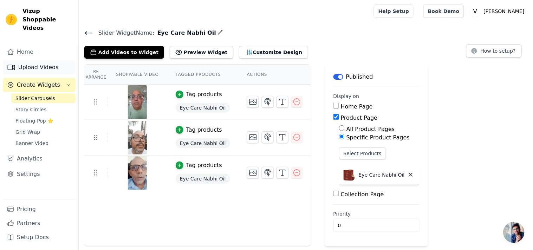
click at [29, 60] on link "Upload Videos" at bounding box center [39, 67] width 73 height 14
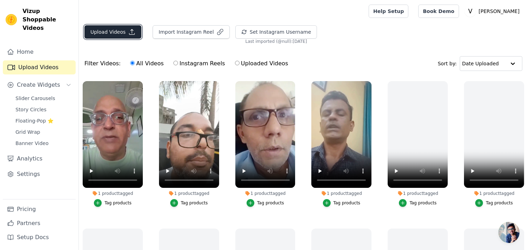
click at [121, 27] on button "Upload Videos" at bounding box center [112, 31] width 57 height 13
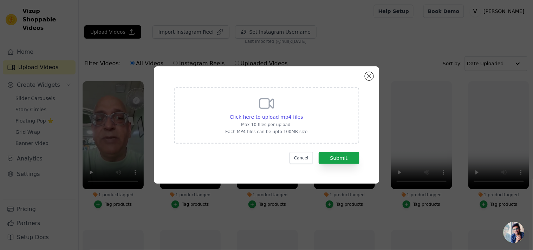
click at [301, 100] on div "Click here to upload mp4 files Max 10 files per upload. Each MP4 files can be u…" at bounding box center [266, 114] width 82 height 39
click at [303, 113] on input "Click here to upload mp4 files Max 10 files per upload. Each MP4 files can be u…" at bounding box center [303, 113] width 0 height 0
type input "C:\fakepath\Sleep Inducing Nabhi Oil (1).mp4"
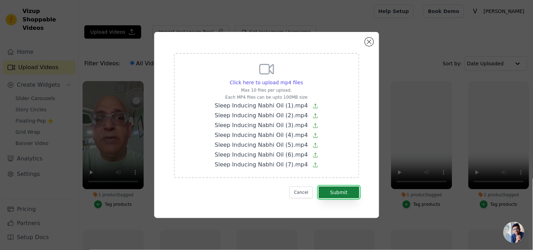
click at [338, 194] on button "Submit" at bounding box center [339, 193] width 41 height 12
